Goal: Information Seeking & Learning: Learn about a topic

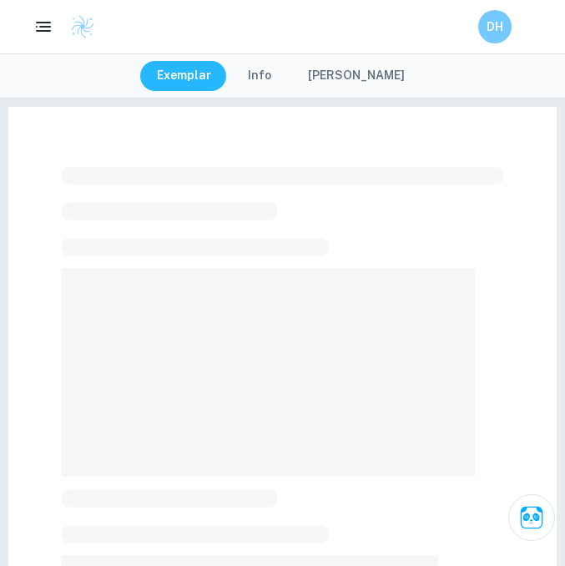
checkbox input "true"
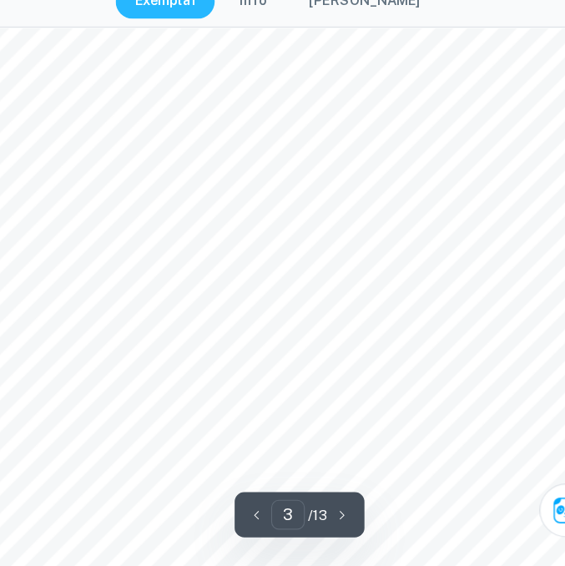
scroll to position [1843, 0]
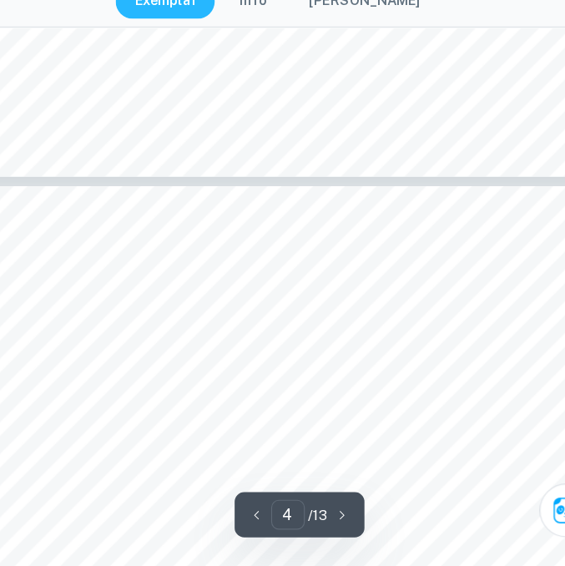
type input "3"
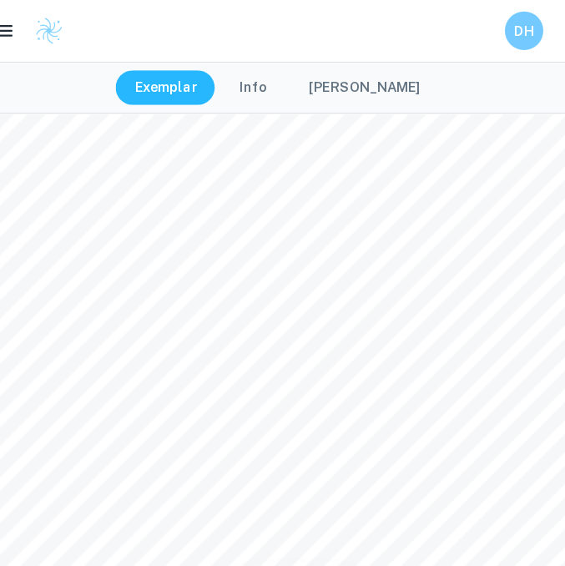
scroll to position [1658, 0]
